Goal: Navigation & Orientation: Find specific page/section

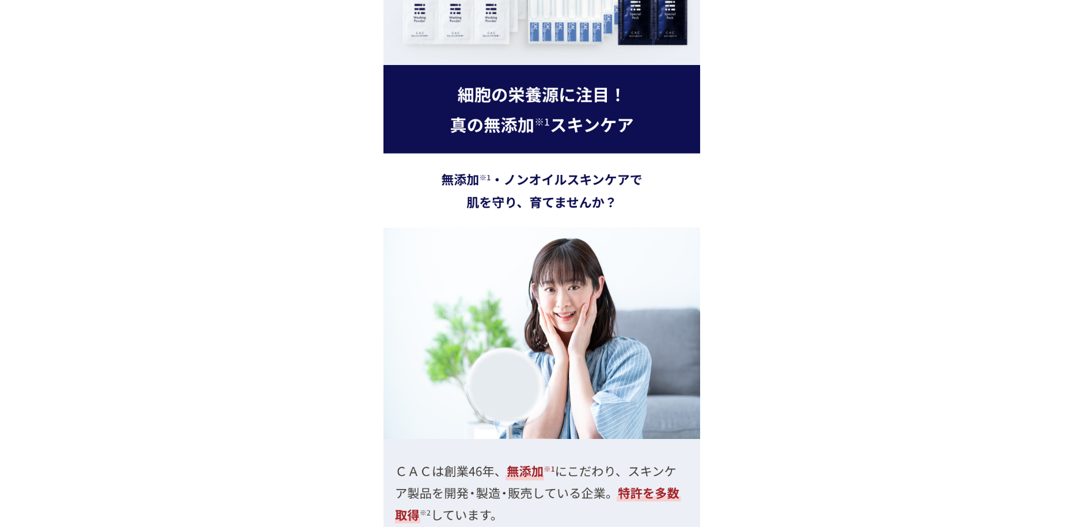
scroll to position [2418, 0]
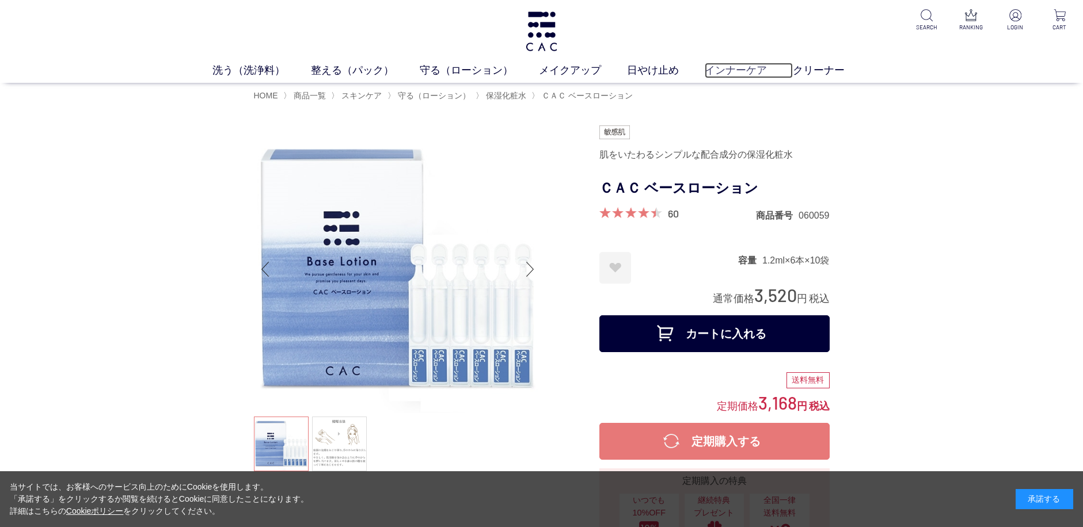
click at [739, 70] on link "インナーケア" at bounding box center [749, 71] width 88 height 16
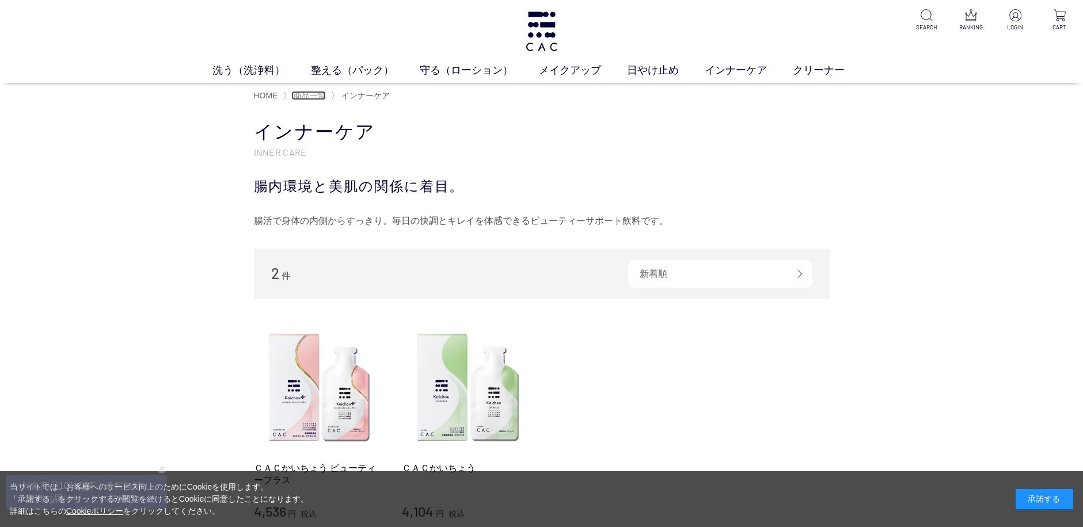
click at [311, 95] on span "商品一覧" at bounding box center [310, 95] width 32 height 9
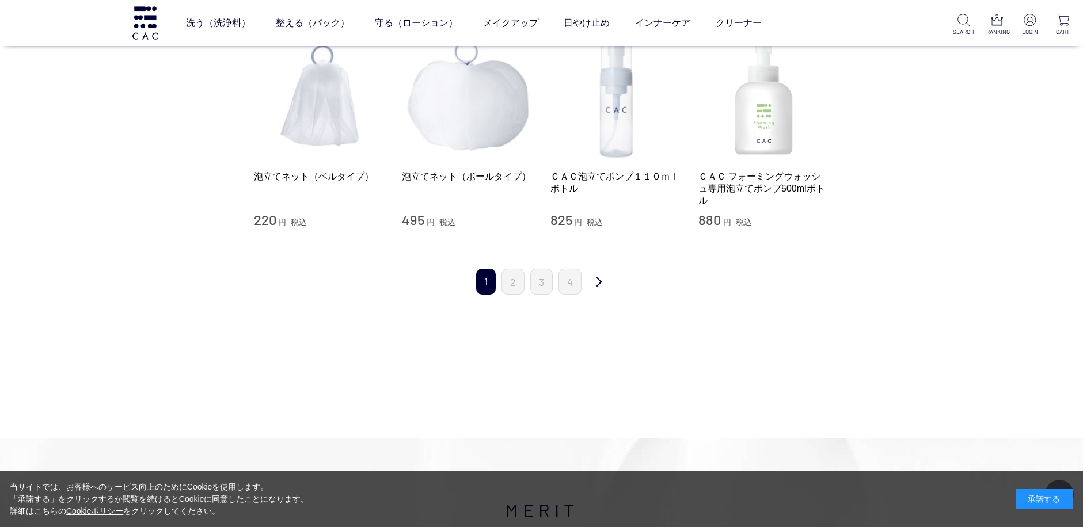
scroll to position [1209, 0]
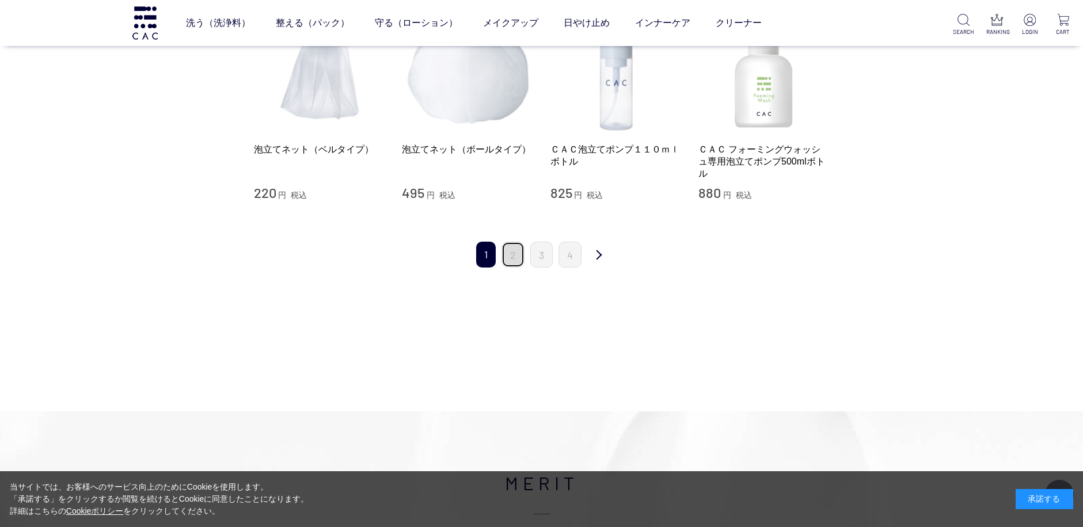
click at [513, 252] on link "2" at bounding box center [512, 255] width 23 height 26
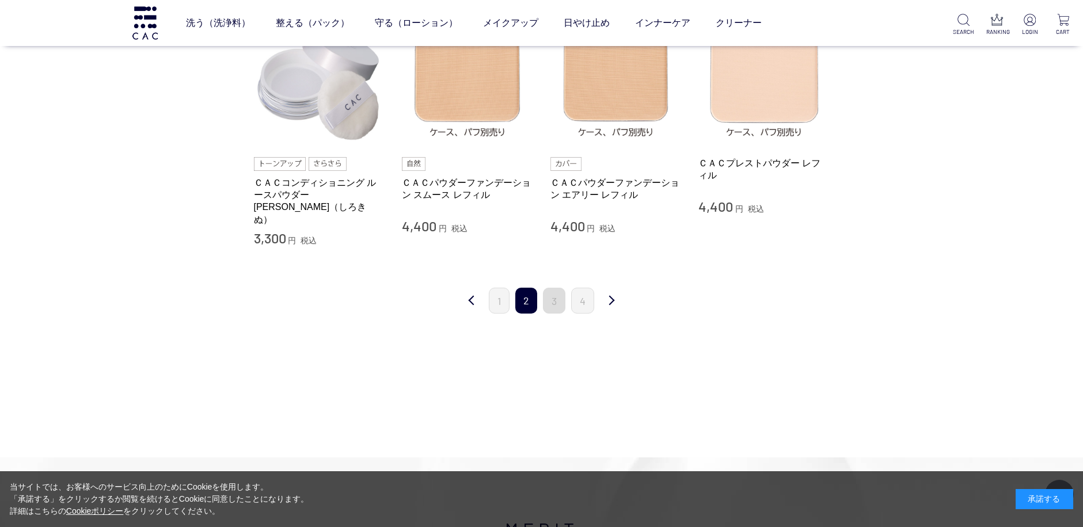
scroll to position [1209, 0]
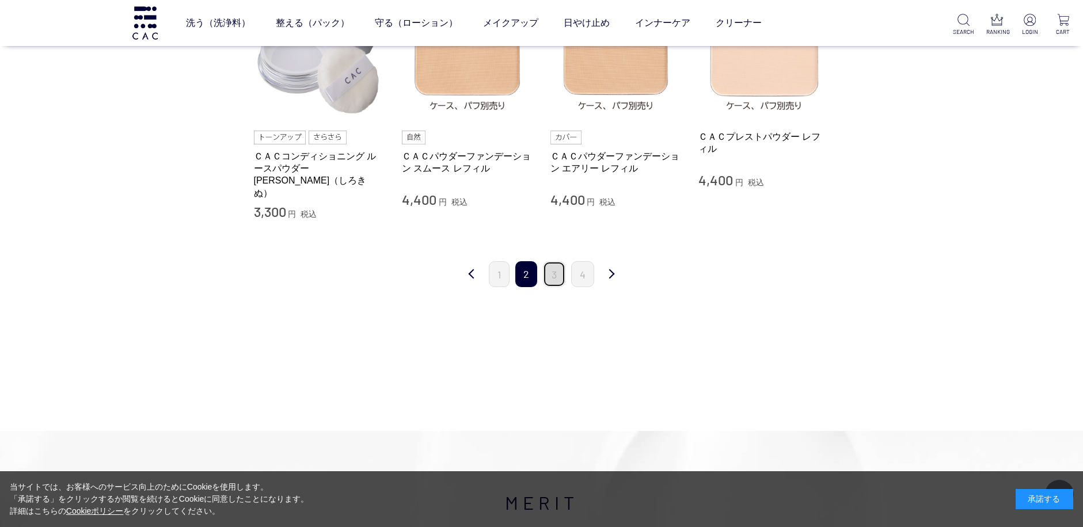
click at [555, 261] on link "3" at bounding box center [554, 274] width 22 height 26
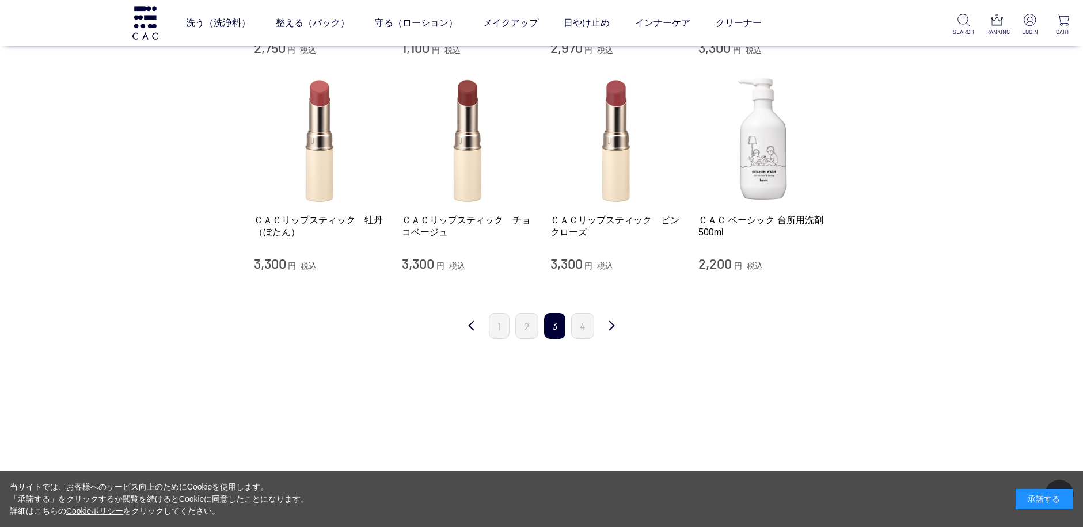
scroll to position [1036, 0]
click at [579, 316] on link "4" at bounding box center [582, 325] width 23 height 26
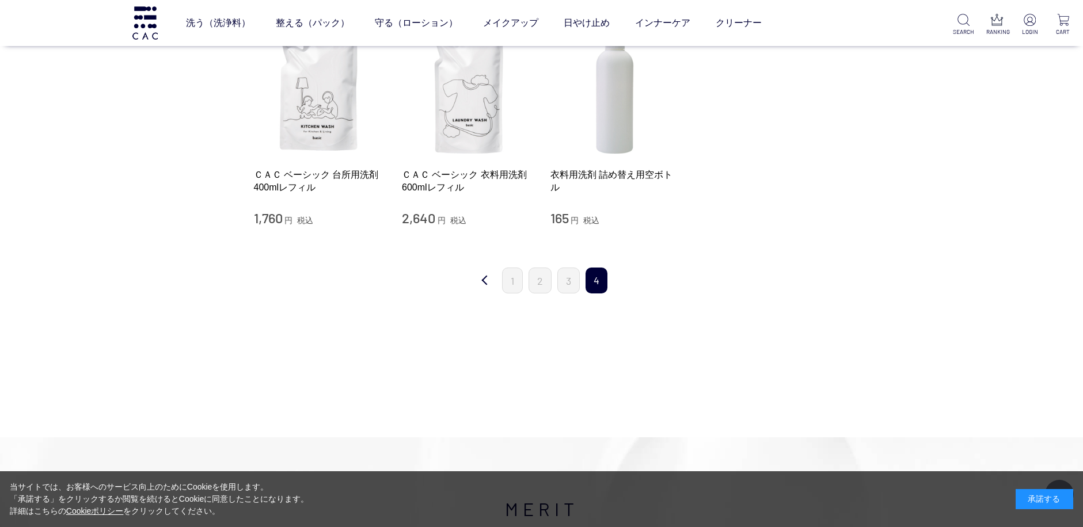
scroll to position [58, 0]
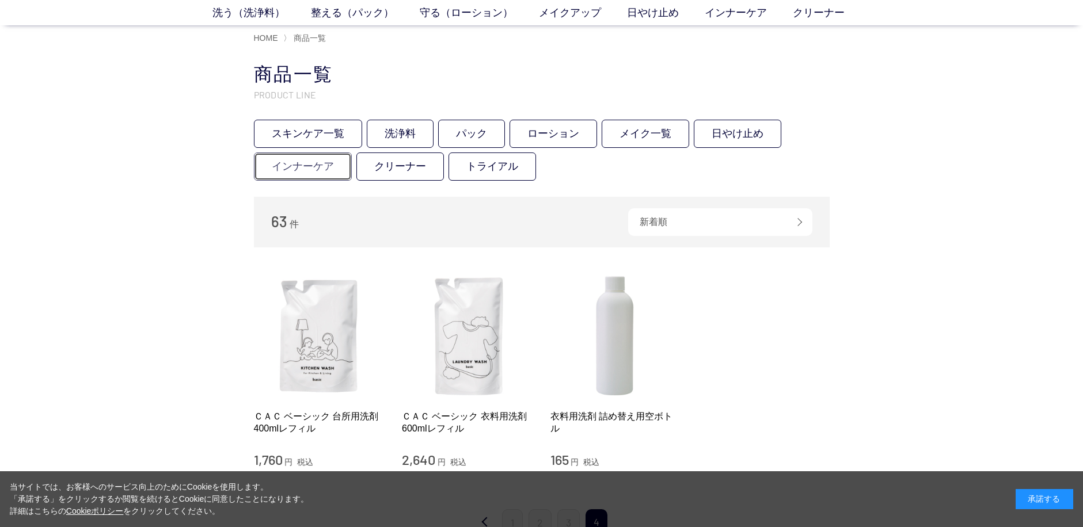
click at [317, 166] on link "インナーケア" at bounding box center [303, 167] width 98 height 28
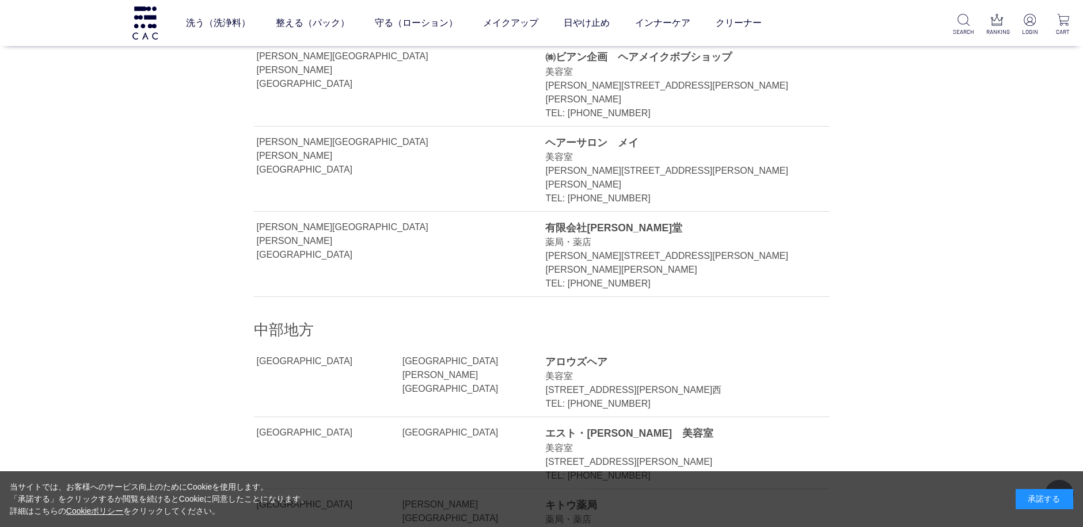
scroll to position [9556, 0]
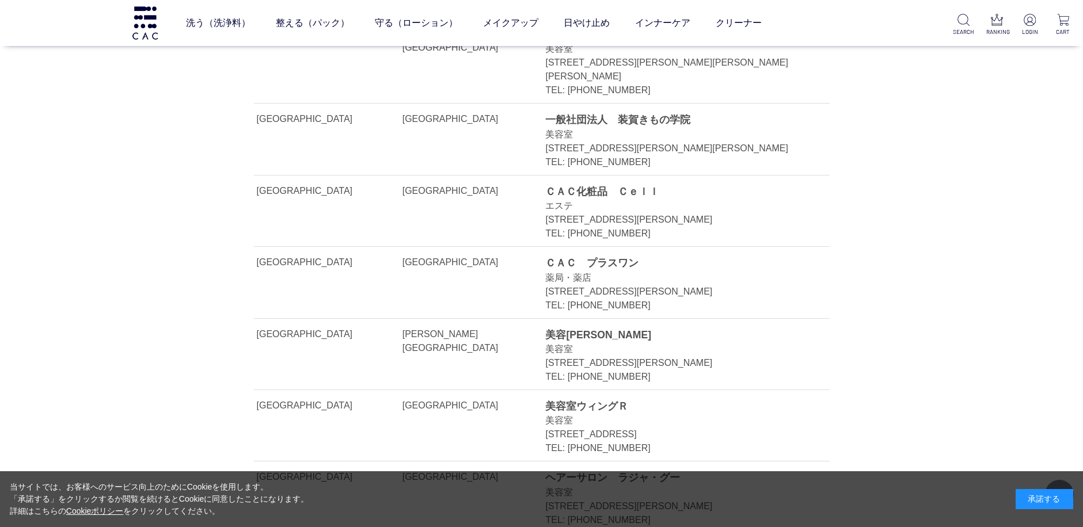
scroll to position [10823, 0]
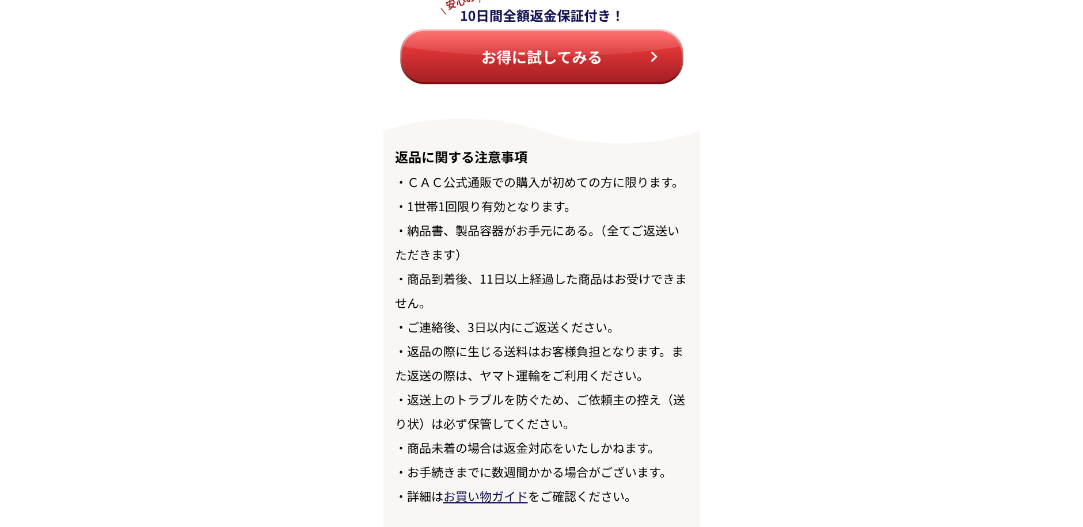
scroll to position [13273, 0]
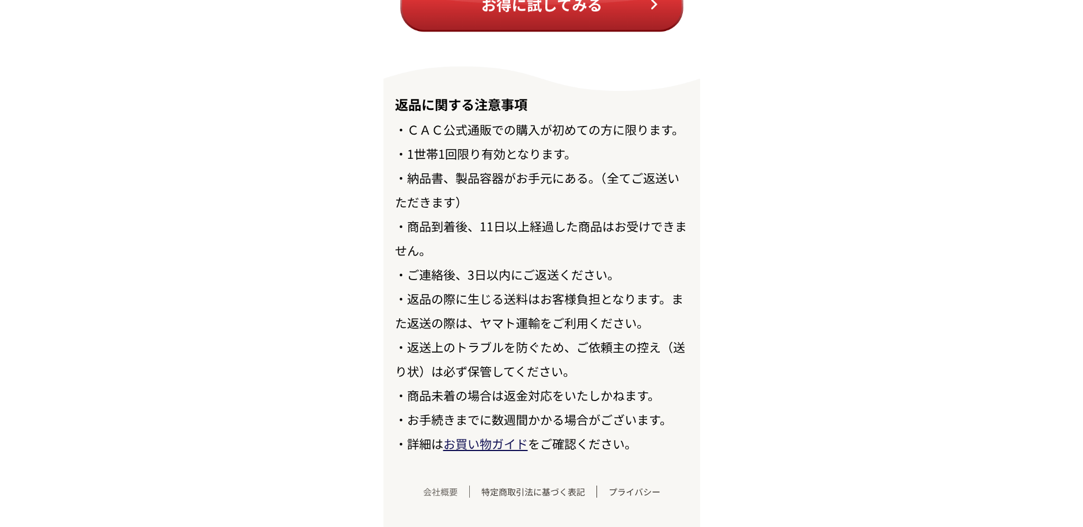
click at [444, 492] on link "会社概要" at bounding box center [441, 492] width 58 height 12
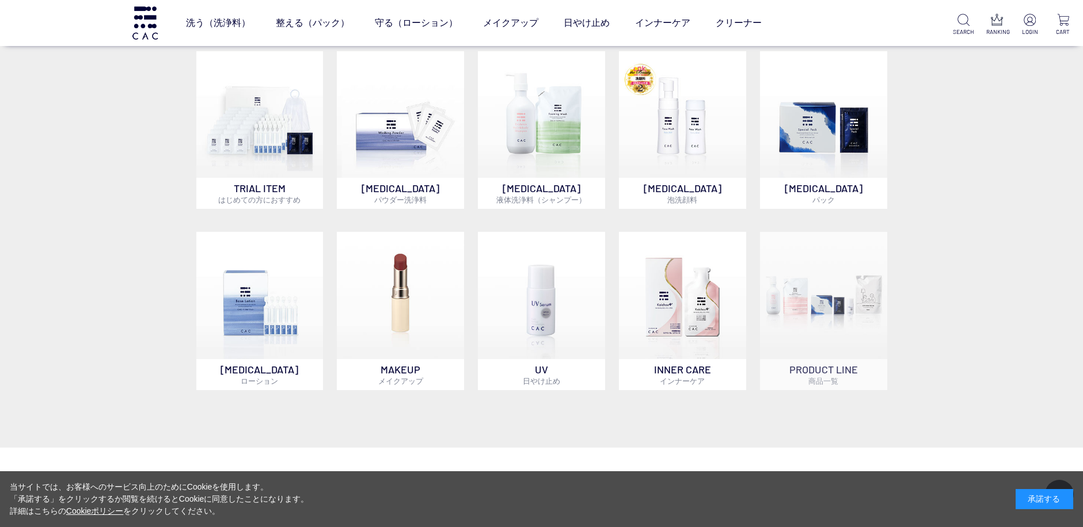
scroll to position [576, 0]
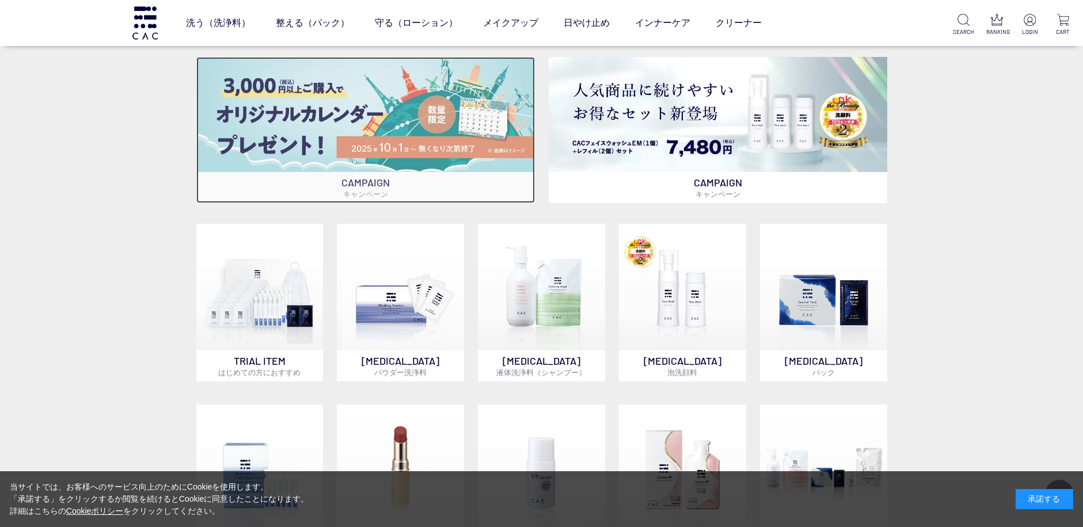
click at [460, 110] on img at bounding box center [365, 114] width 338 height 115
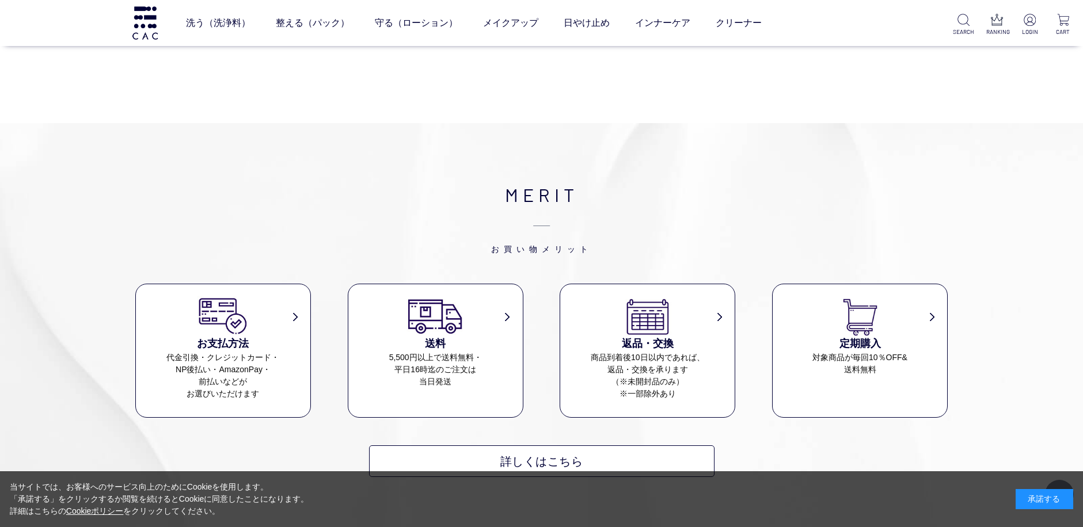
scroll to position [3208, 0]
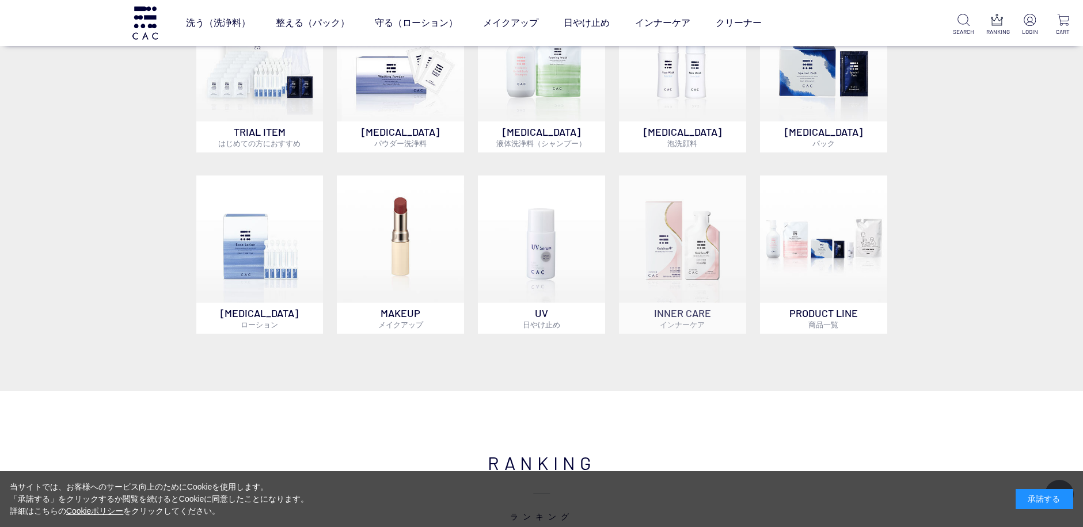
scroll to position [806, 0]
